Goal: Transaction & Acquisition: Purchase product/service

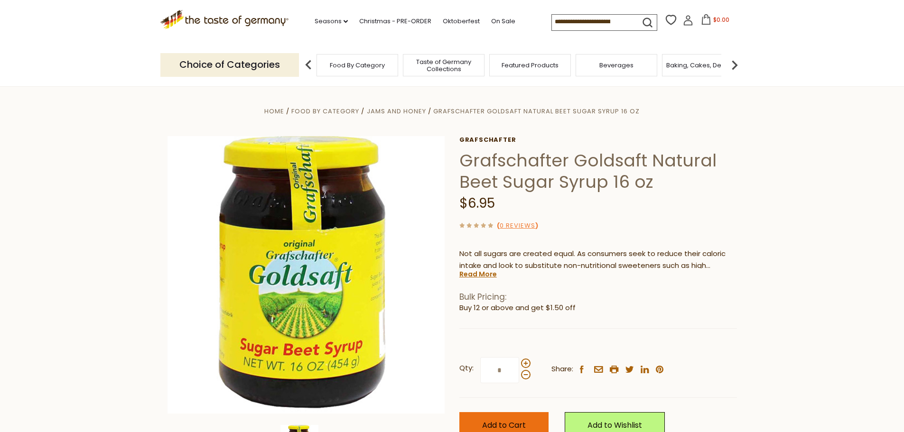
click at [526, 424] on button "Add to Cart" at bounding box center [503, 425] width 89 height 26
click at [713, 18] on span "$6.95" at bounding box center [721, 20] width 16 height 8
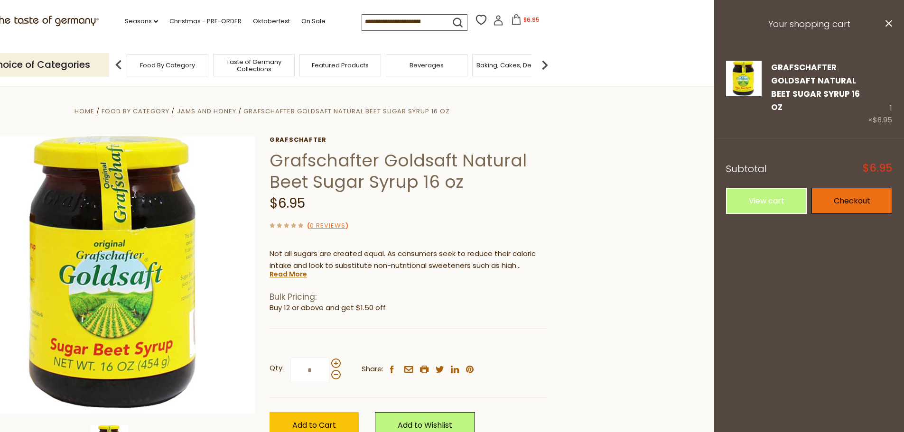
click at [854, 188] on link "Checkout" at bounding box center [851, 201] width 81 height 26
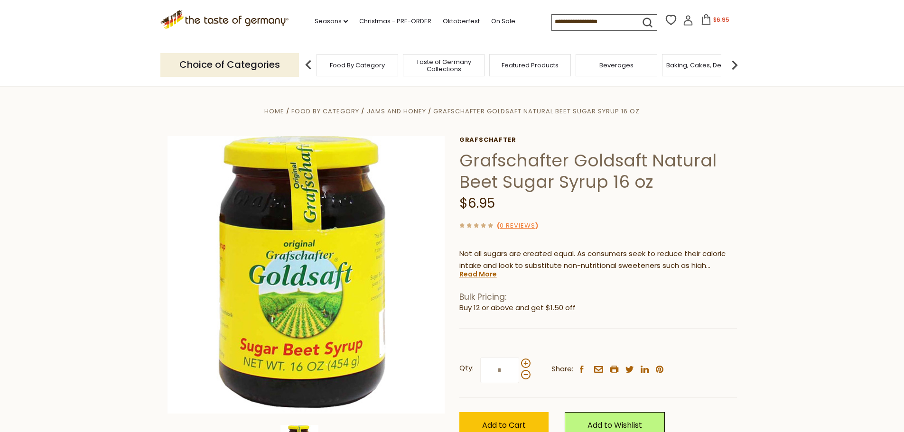
click at [713, 20] on span "$6.95" at bounding box center [721, 20] width 16 height 8
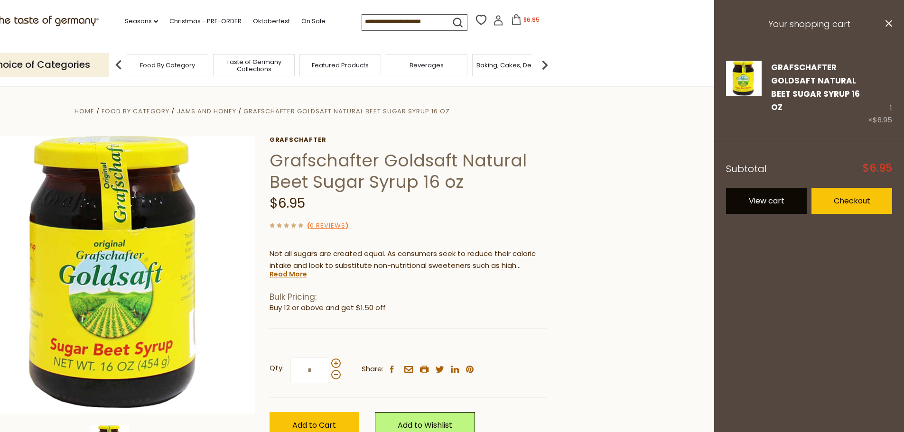
click at [785, 191] on link "View cart" at bounding box center [766, 201] width 81 height 26
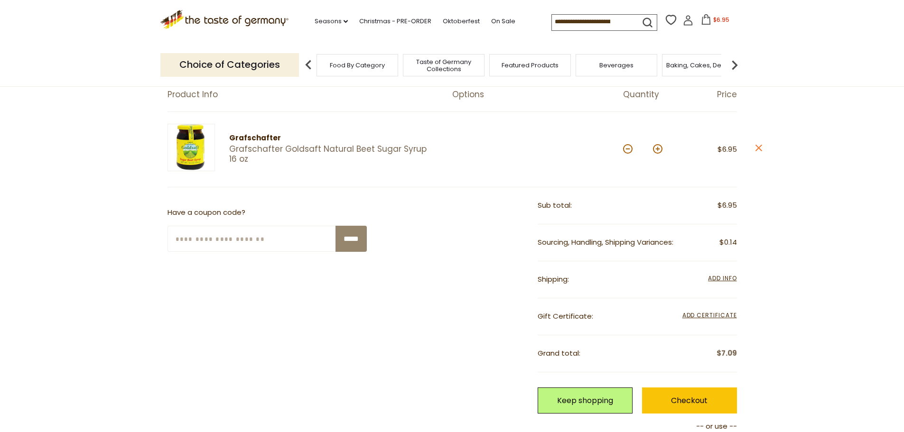
scroll to position [95, 0]
click at [721, 278] on span "Add Info" at bounding box center [722, 277] width 28 height 8
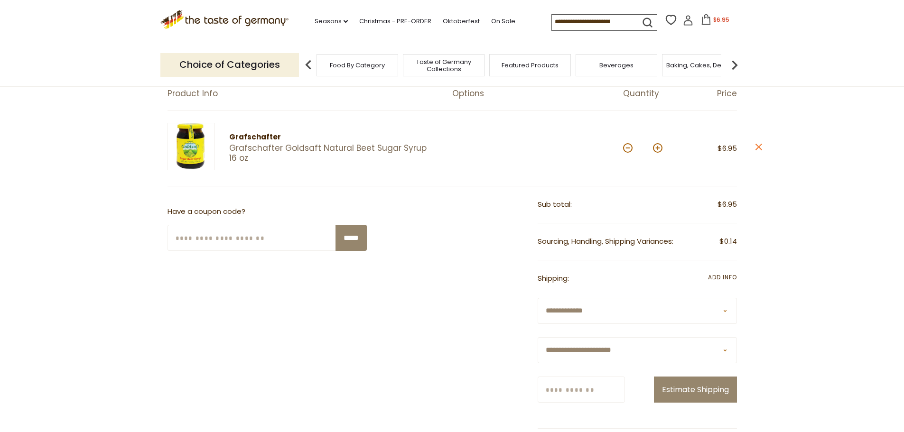
click at [590, 349] on select "**********" at bounding box center [636, 350] width 199 height 26
select select "**"
click at [537, 337] on select "**********" at bounding box center [636, 350] width 199 height 26
click at [566, 391] on input "Zip/Postcode" at bounding box center [580, 390] width 87 height 26
type input "*****"
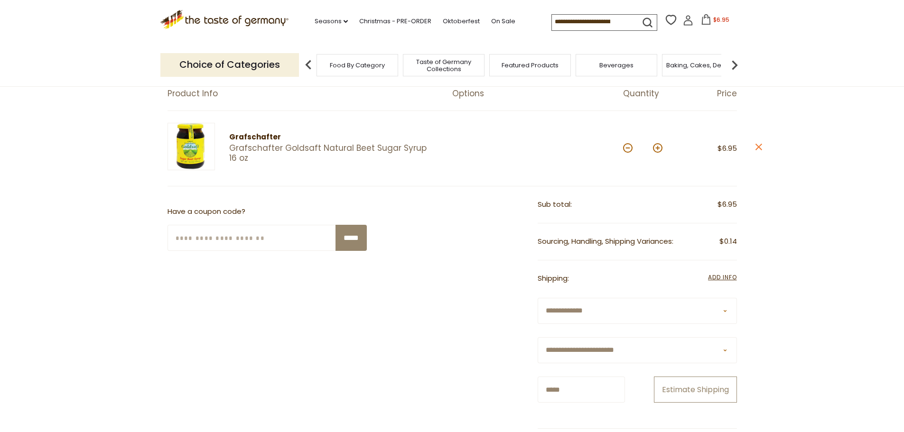
click at [702, 386] on button "Estimate Shipping" at bounding box center [695, 390] width 83 height 26
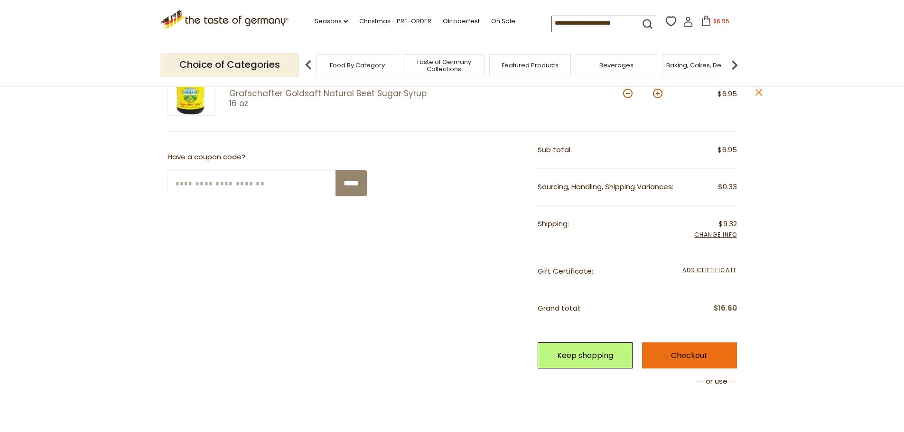
scroll to position [142, 0]
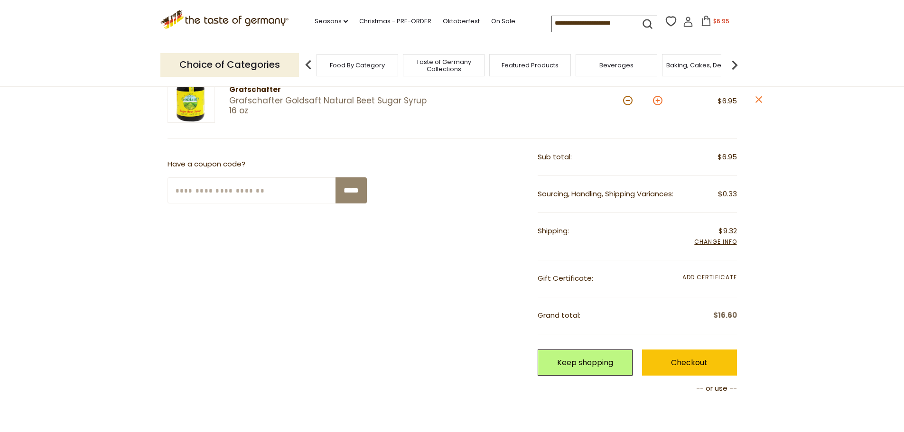
click at [656, 103] on button at bounding box center [657, 100] width 9 height 9
type input "*"
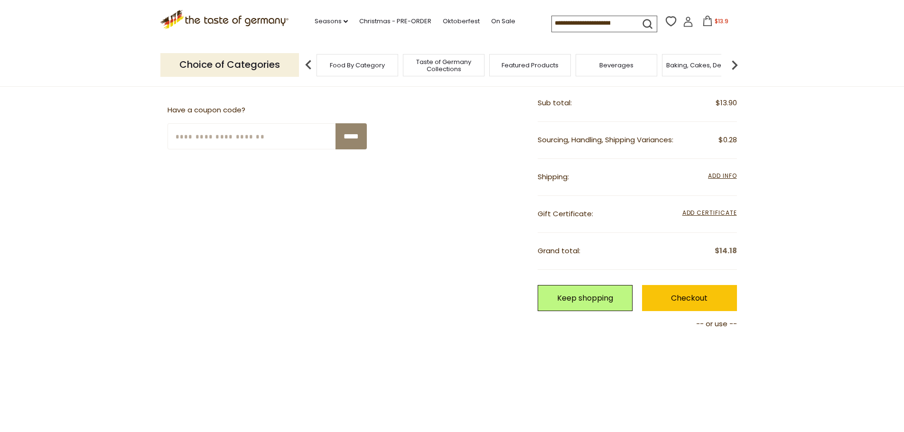
scroll to position [190, 0]
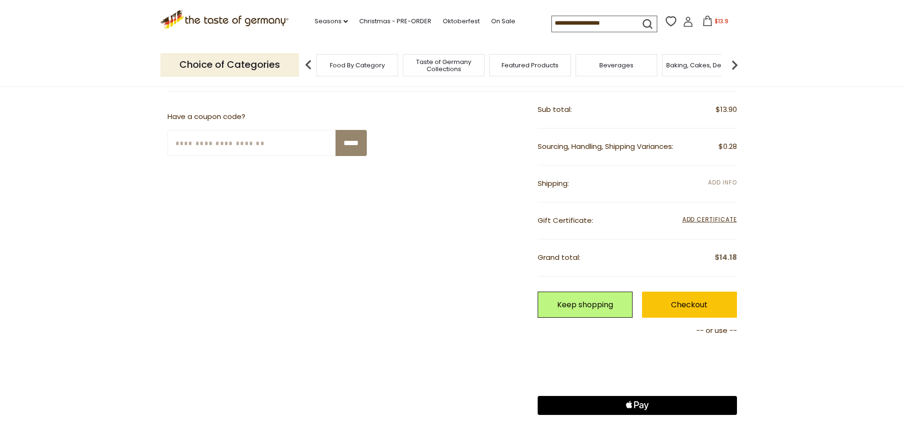
click at [726, 182] on span "Add Info" at bounding box center [722, 182] width 28 height 8
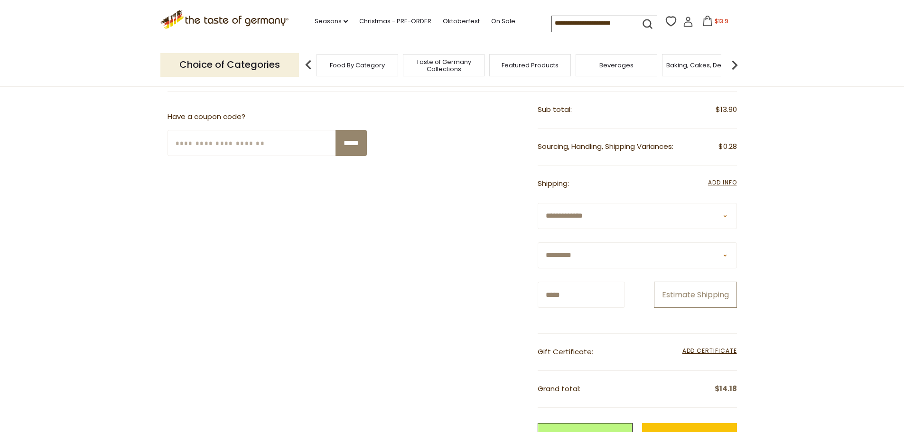
click at [684, 297] on button "Estimate Shipping" at bounding box center [695, 295] width 83 height 26
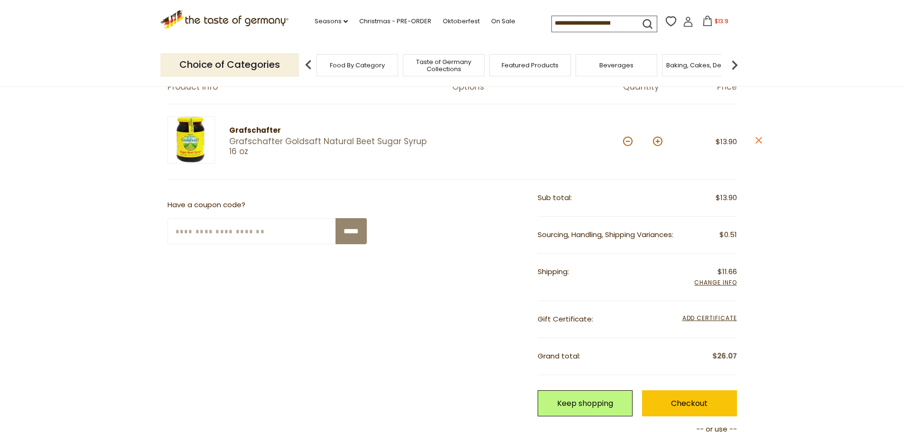
scroll to position [0, 0]
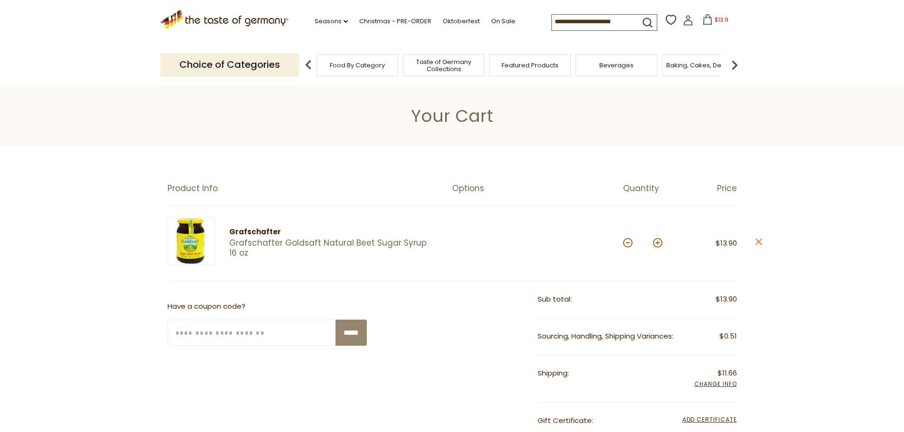
click at [236, 241] on link "Grafschafter Goldsaft Natural Beet Sugar Syrup 16 oz" at bounding box center [332, 248] width 206 height 20
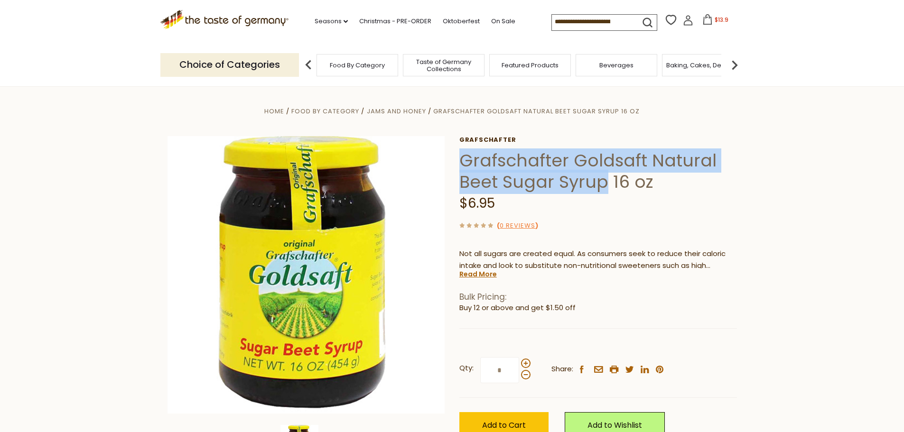
drag, startPoint x: 462, startPoint y: 161, endPoint x: 607, endPoint y: 186, distance: 146.3
click at [607, 186] on h1 "Grafschafter Goldsaft Natural Beet Sugar Syrup 16 oz" at bounding box center [597, 171] width 277 height 43
copy h1 "Grafschafter Goldsaft Natural Beet Sugar Syrup"
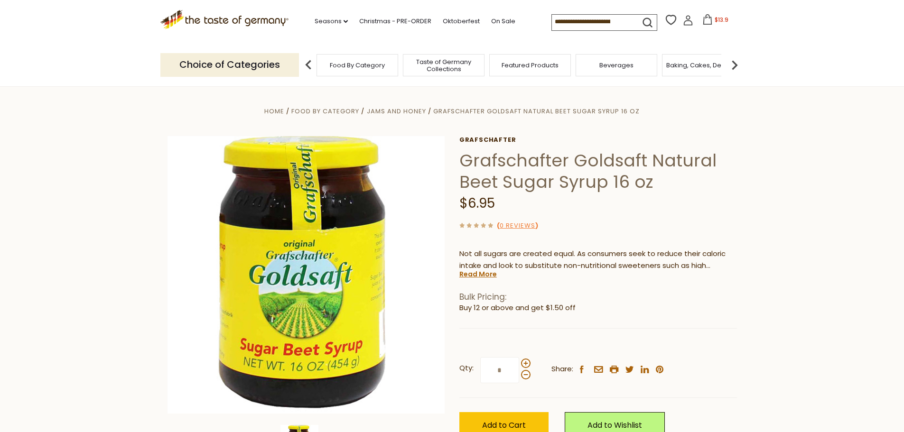
click at [746, 255] on section "Home Food By Category Jams and Honey Grafschafter Goldsaft Natural Beet Sugar S…" at bounding box center [452, 297] width 904 height 422
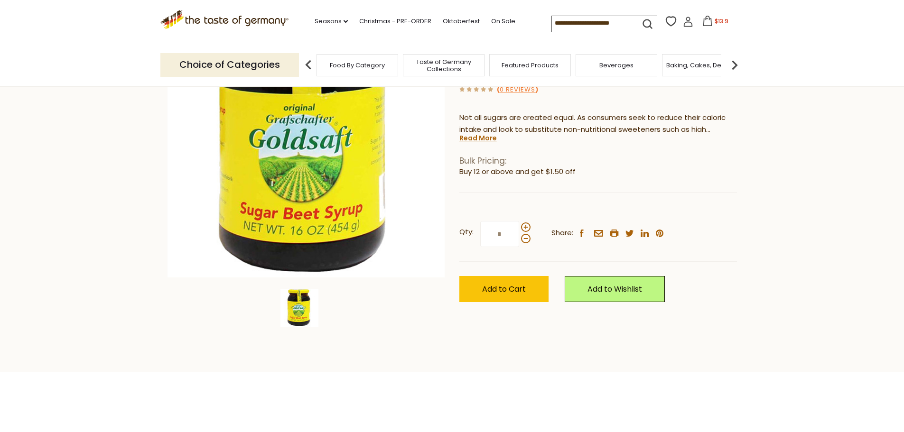
scroll to position [190, 0]
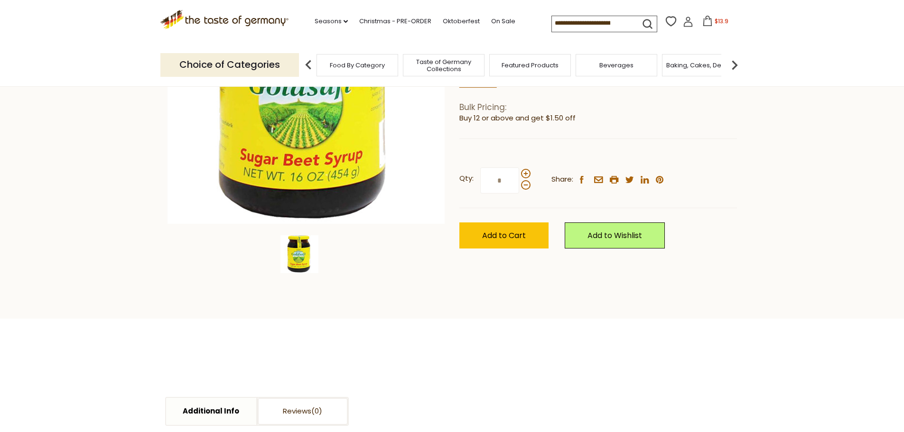
click at [714, 21] on span "$13.9" at bounding box center [721, 21] width 14 height 8
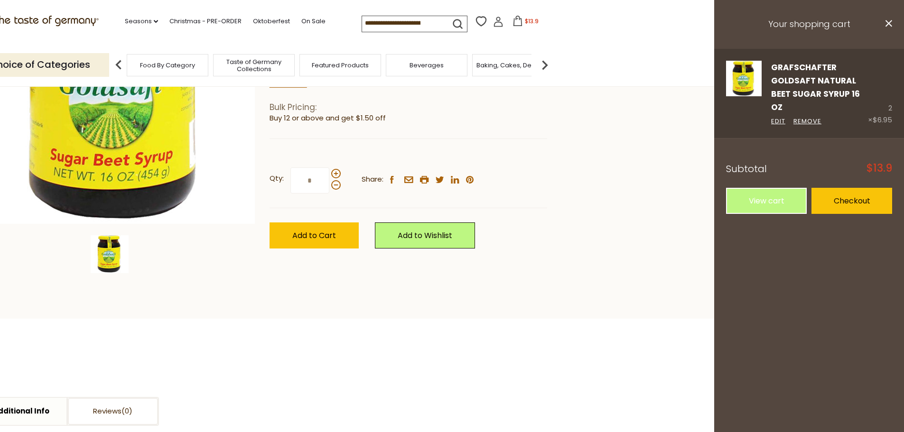
click at [823, 77] on link "Grafschafter Goldsaft Natural Beet Sugar Syrup 16 oz" at bounding box center [815, 88] width 89 height 52
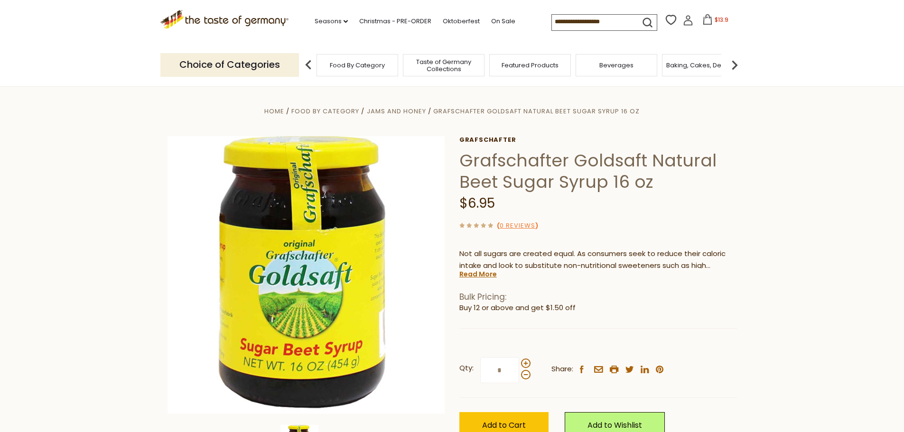
click at [708, 21] on icon at bounding box center [707, 19] width 10 height 10
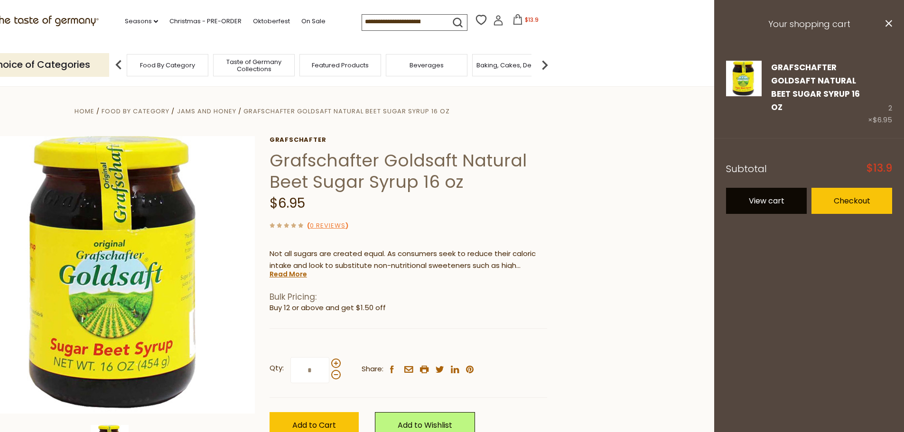
click at [770, 188] on link "View cart" at bounding box center [766, 201] width 81 height 26
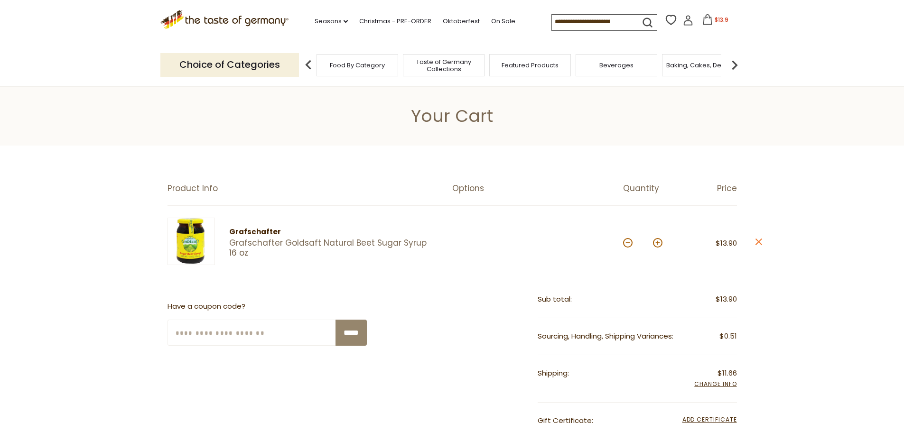
click at [628, 242] on button at bounding box center [627, 242] width 9 height 9
type input "*"
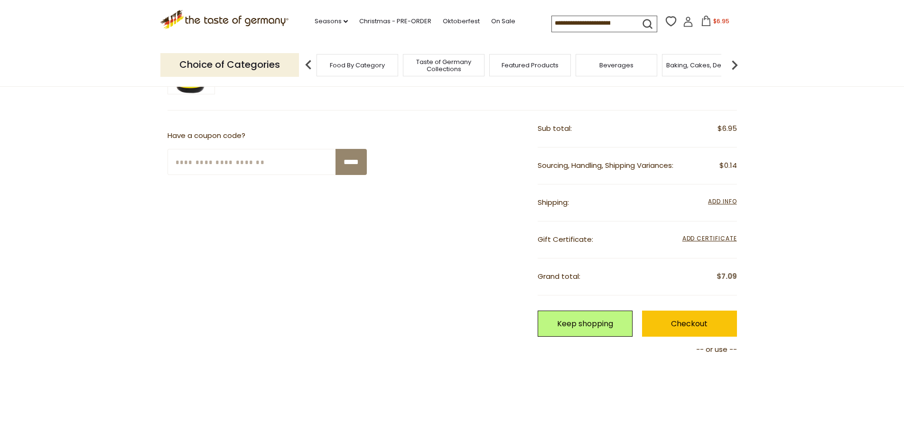
scroll to position [190, 0]
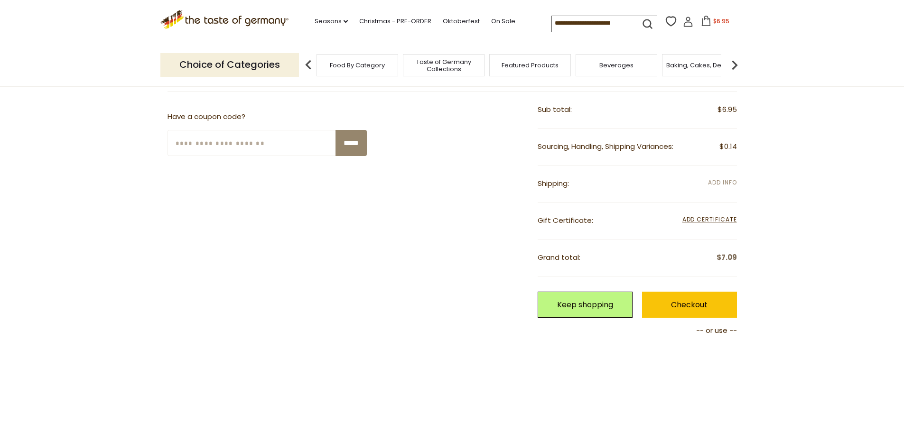
click at [727, 182] on span "Add Info" at bounding box center [722, 182] width 28 height 8
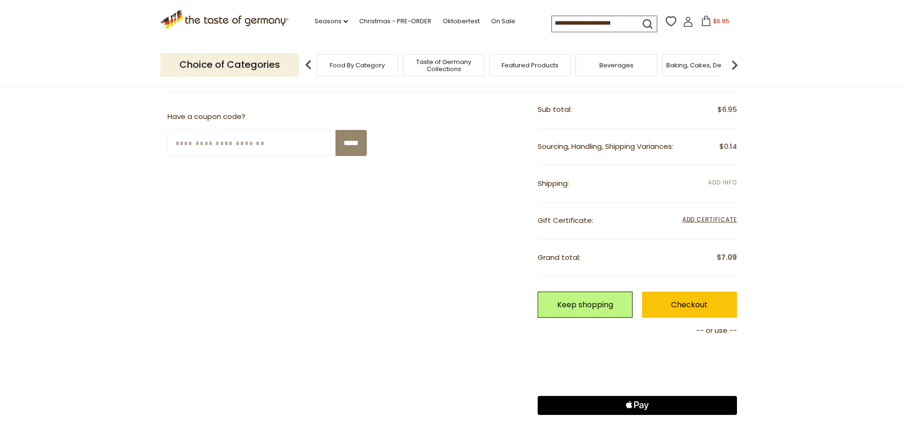
click at [725, 181] on span "Add Info" at bounding box center [722, 182] width 28 height 8
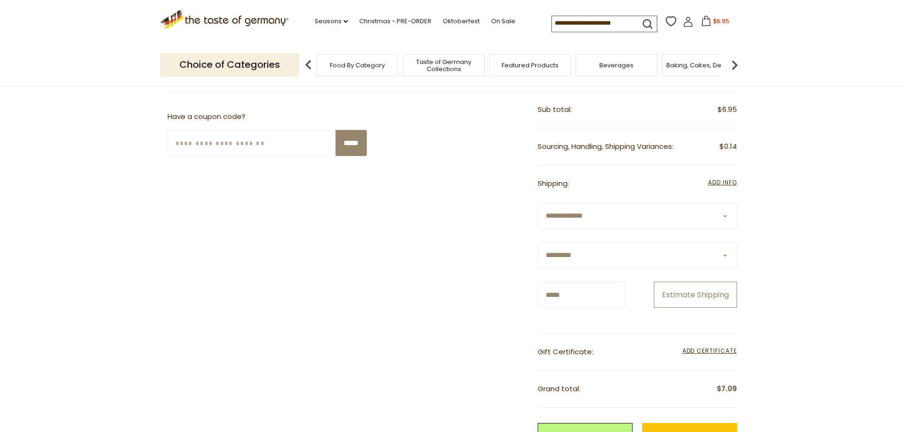
click at [688, 289] on button "Estimate Shipping" at bounding box center [695, 295] width 83 height 26
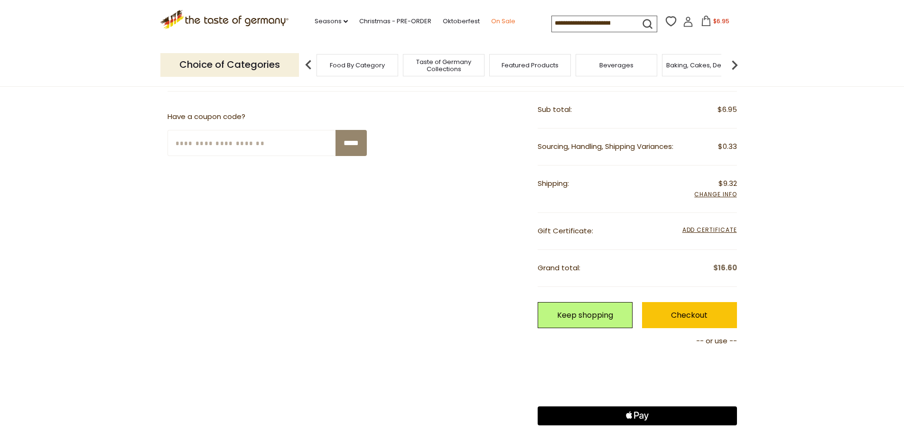
click at [497, 21] on link "On Sale" at bounding box center [503, 21] width 24 height 10
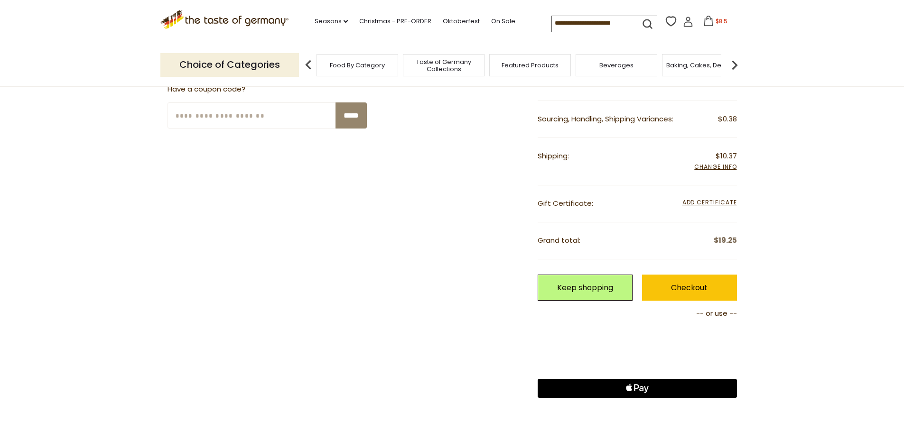
scroll to position [286, 0]
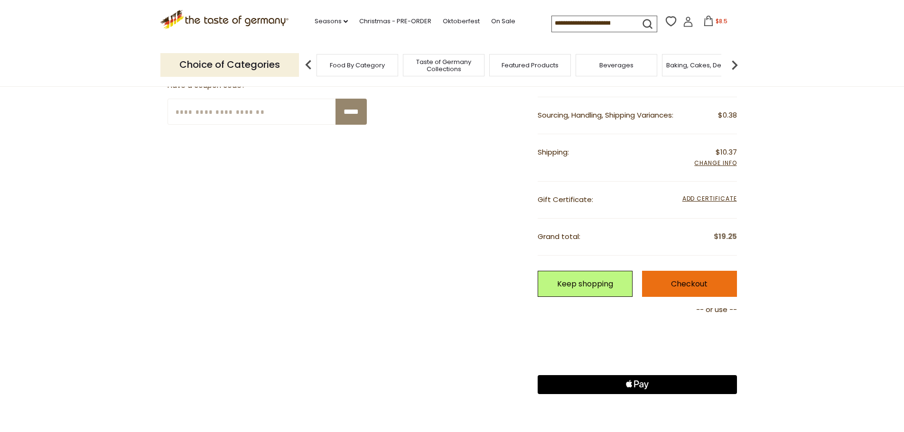
click at [705, 288] on link "Checkout" at bounding box center [689, 284] width 95 height 26
